Goal: Task Accomplishment & Management: Manage account settings

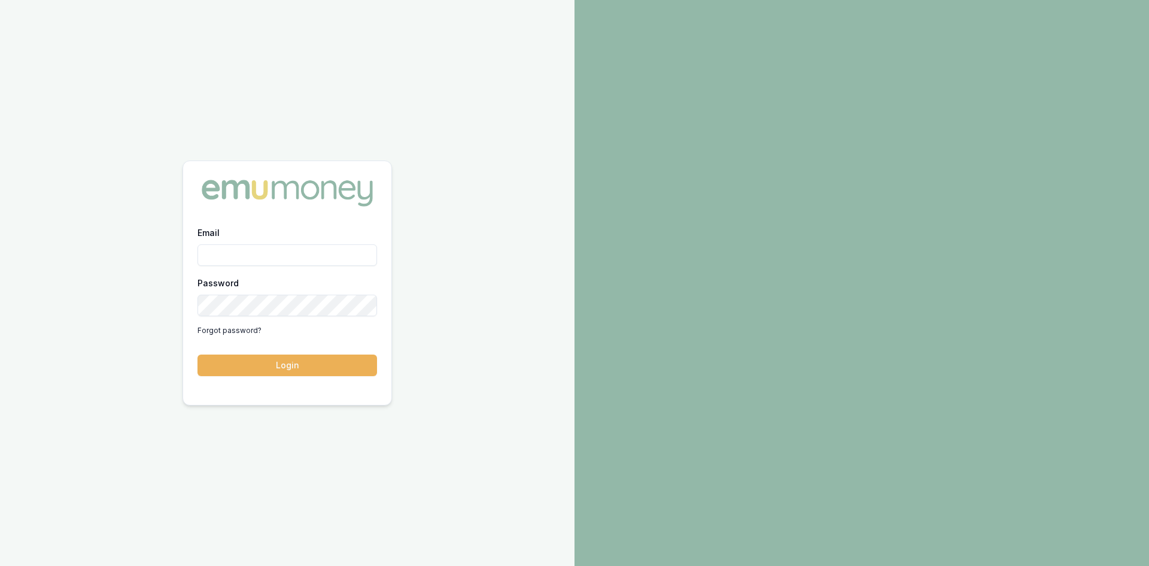
click at [264, 261] on input "Email" at bounding box center [287, 255] width 180 height 22
type input "wendy.fonseka@emumoney.com.au"
click at [313, 366] on button "Login" at bounding box center [287, 365] width 180 height 22
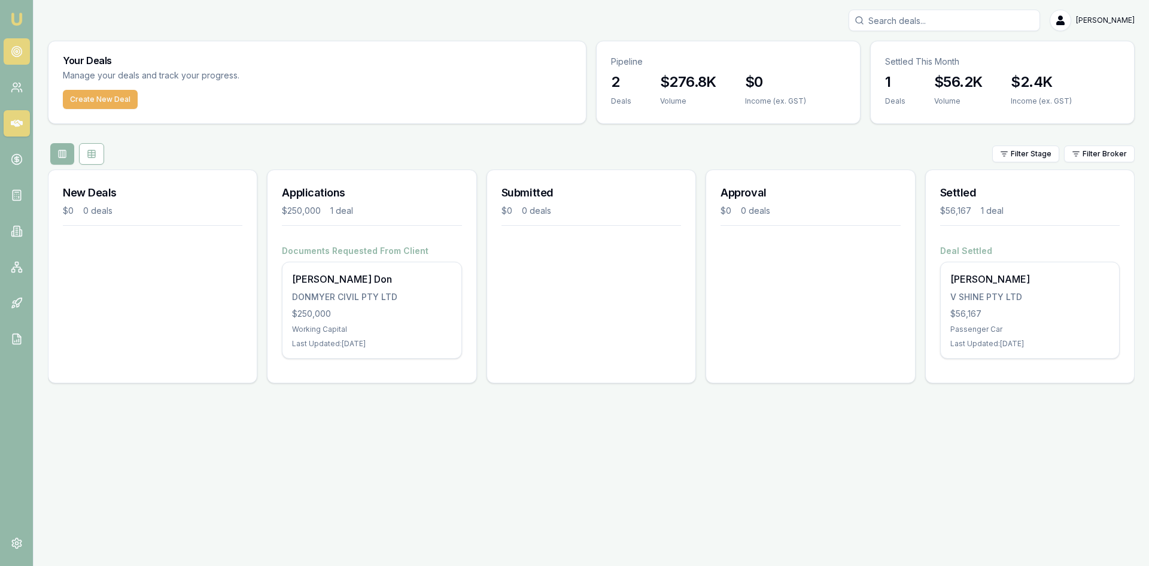
click at [20, 53] on icon at bounding box center [17, 51] width 12 height 12
